Goal: Information Seeking & Learning: Learn about a topic

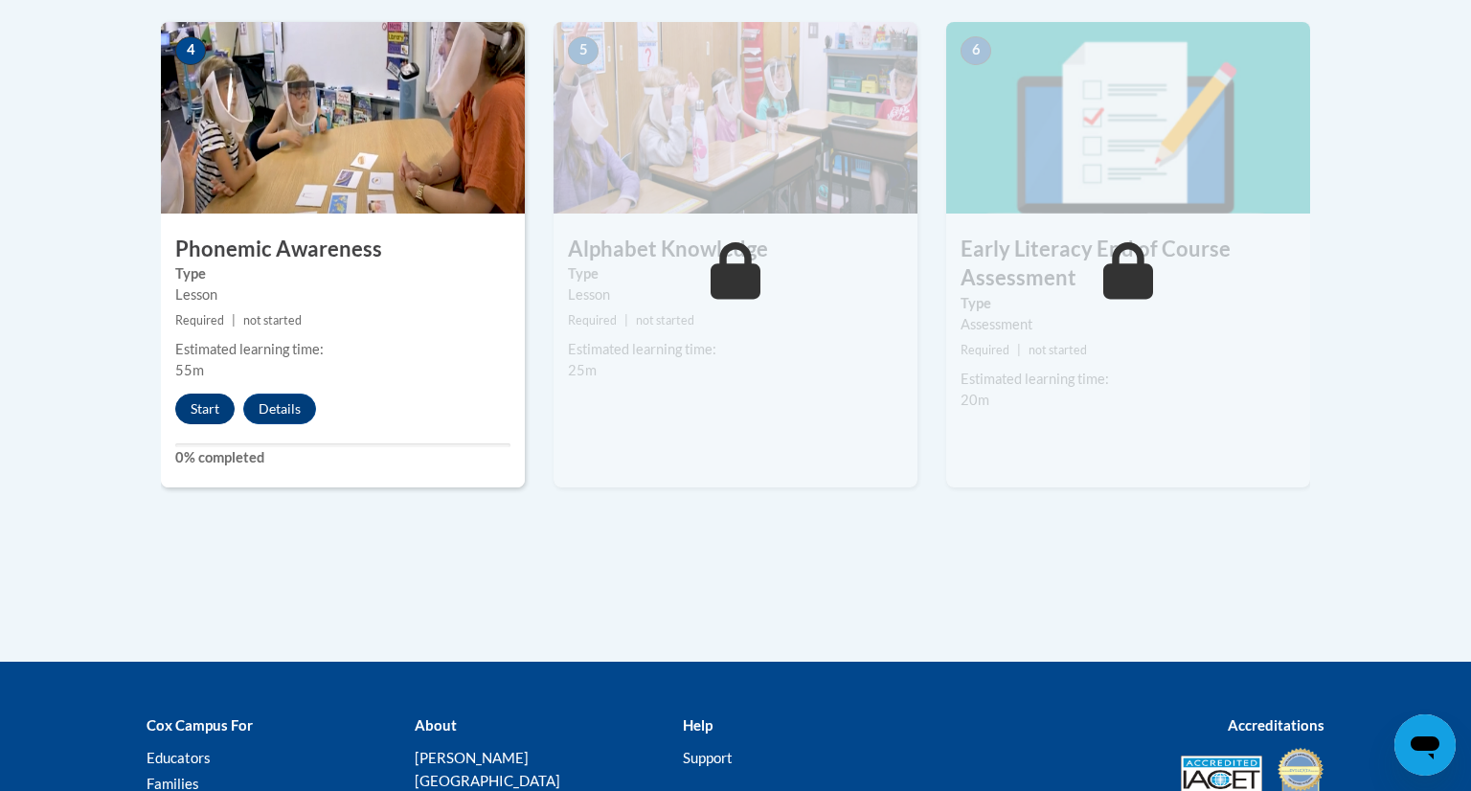
scroll to position [1218, 0]
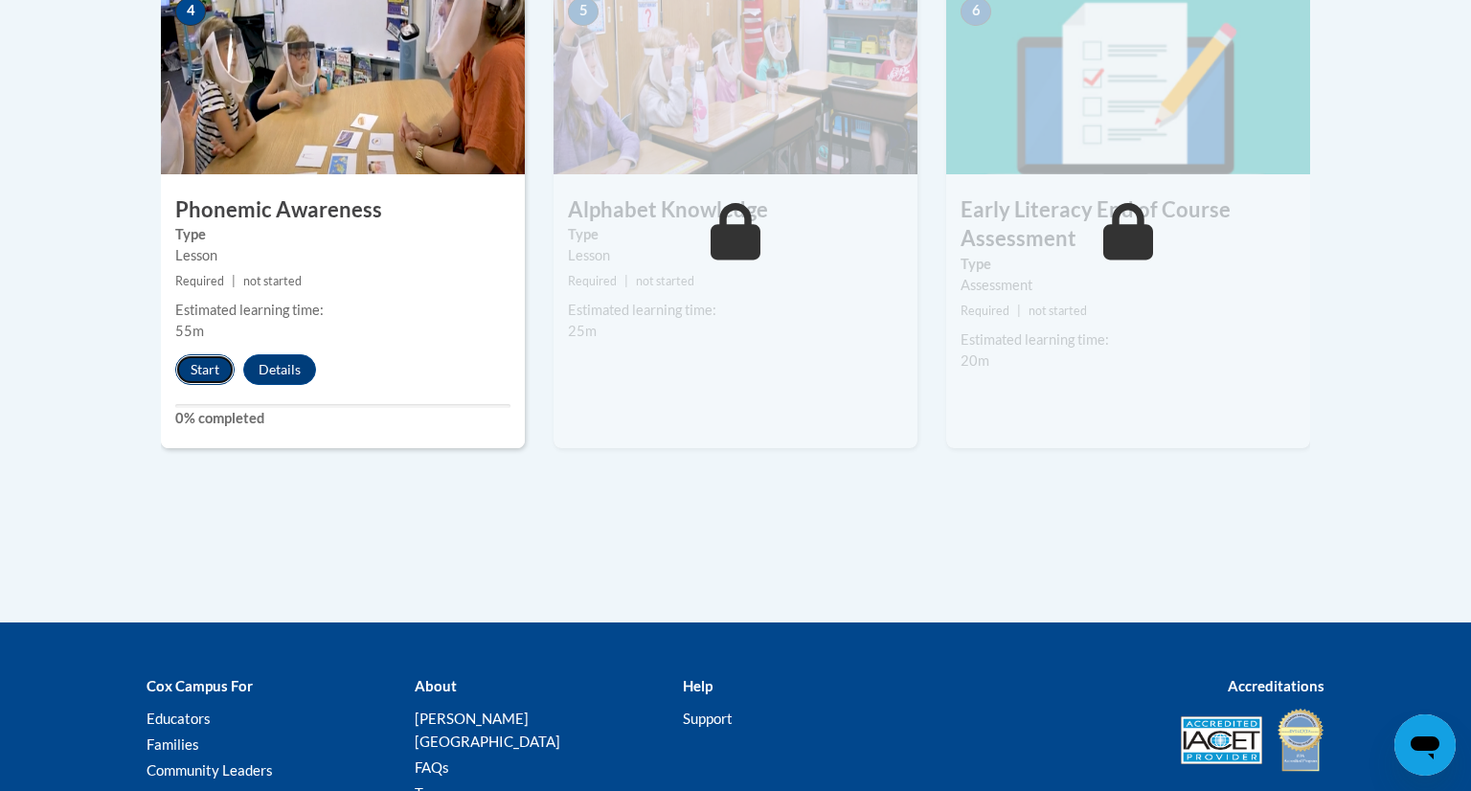
click at [194, 364] on button "Start" at bounding box center [204, 369] width 59 height 31
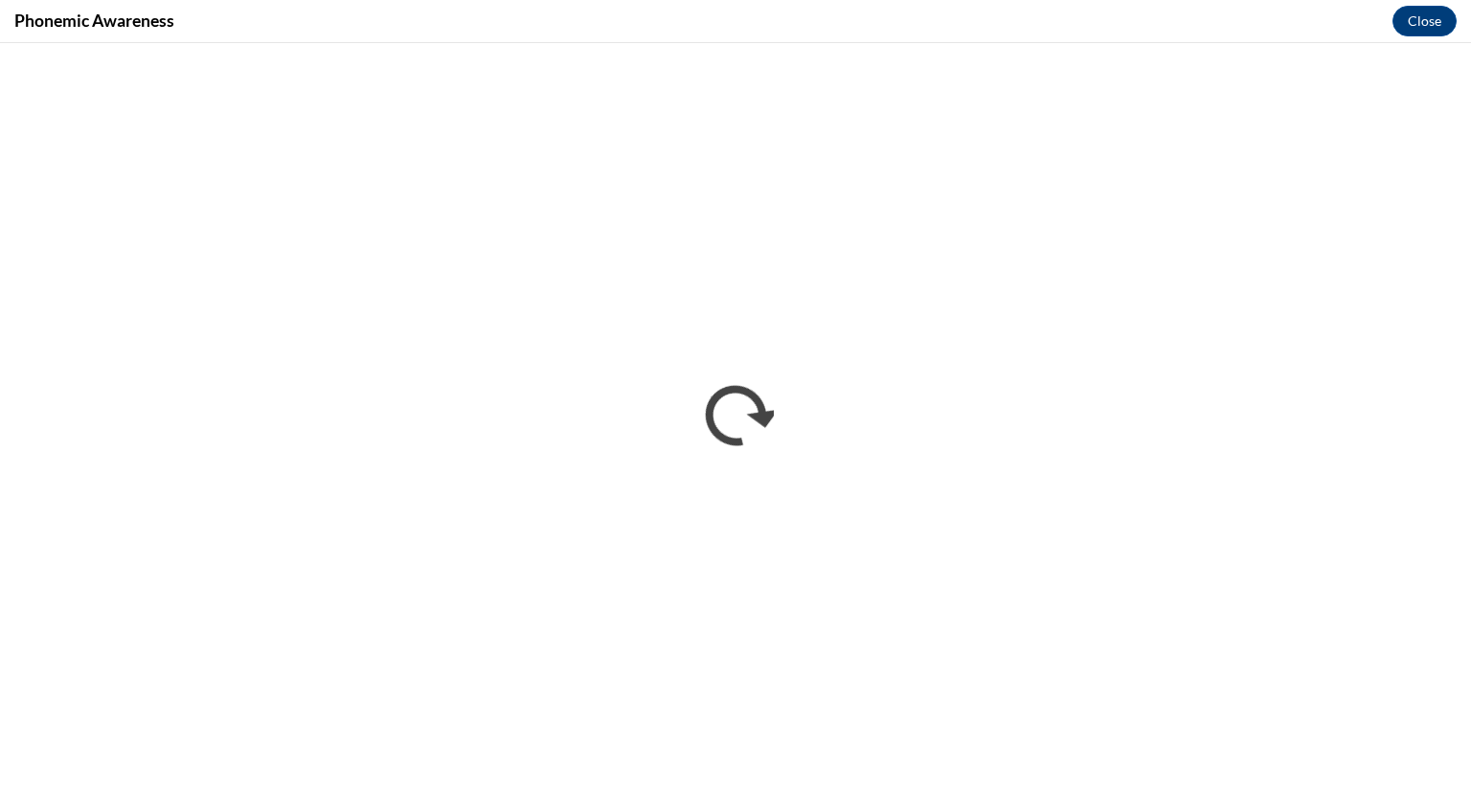
scroll to position [0, 0]
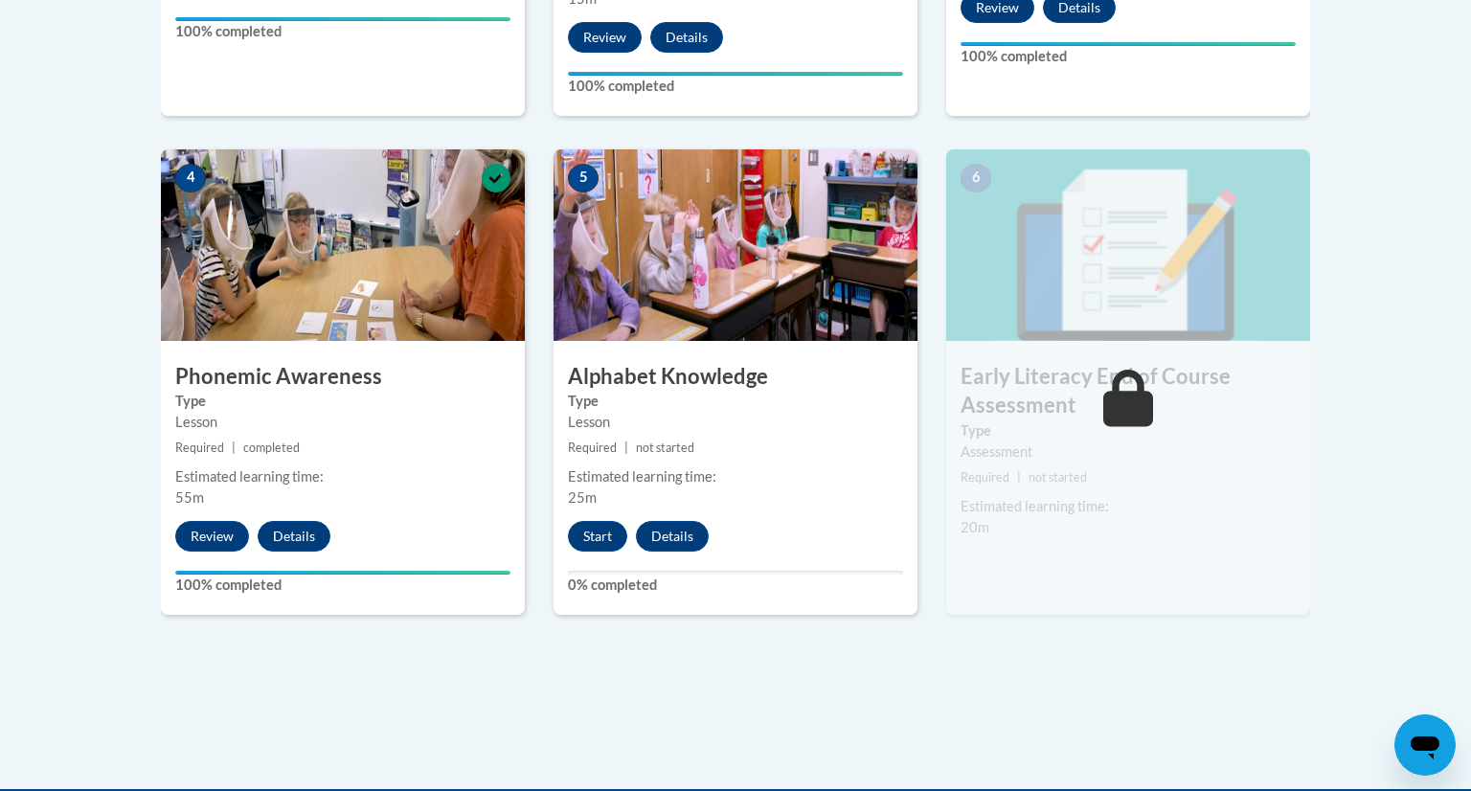
scroll to position [1056, 0]
